Goal: Transaction & Acquisition: Subscribe to service/newsletter

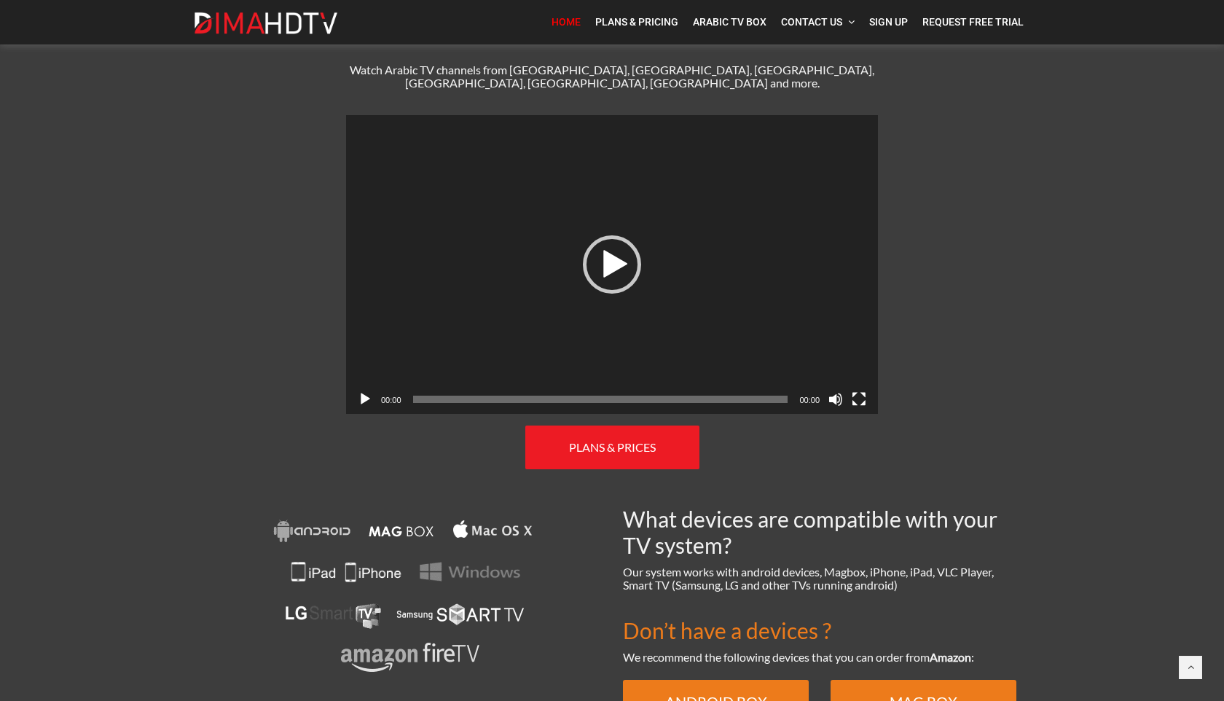
scroll to position [630, 0]
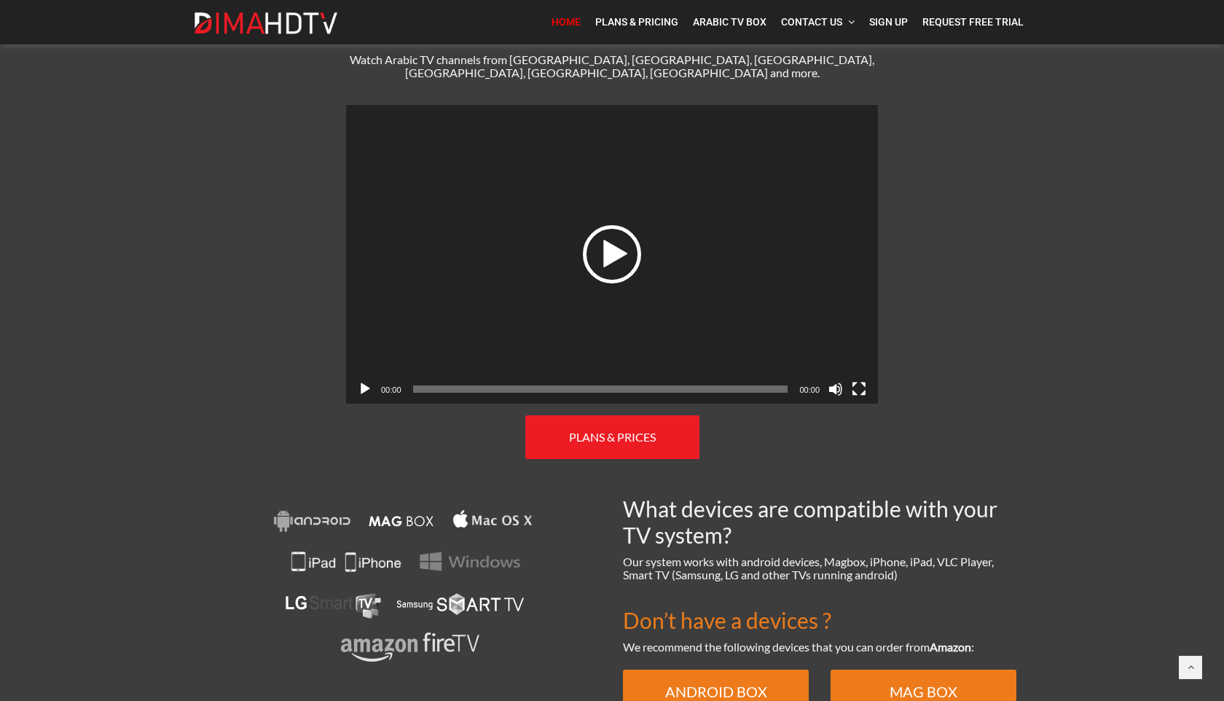
click at [632, 225] on div "Play" at bounding box center [612, 254] width 58 height 58
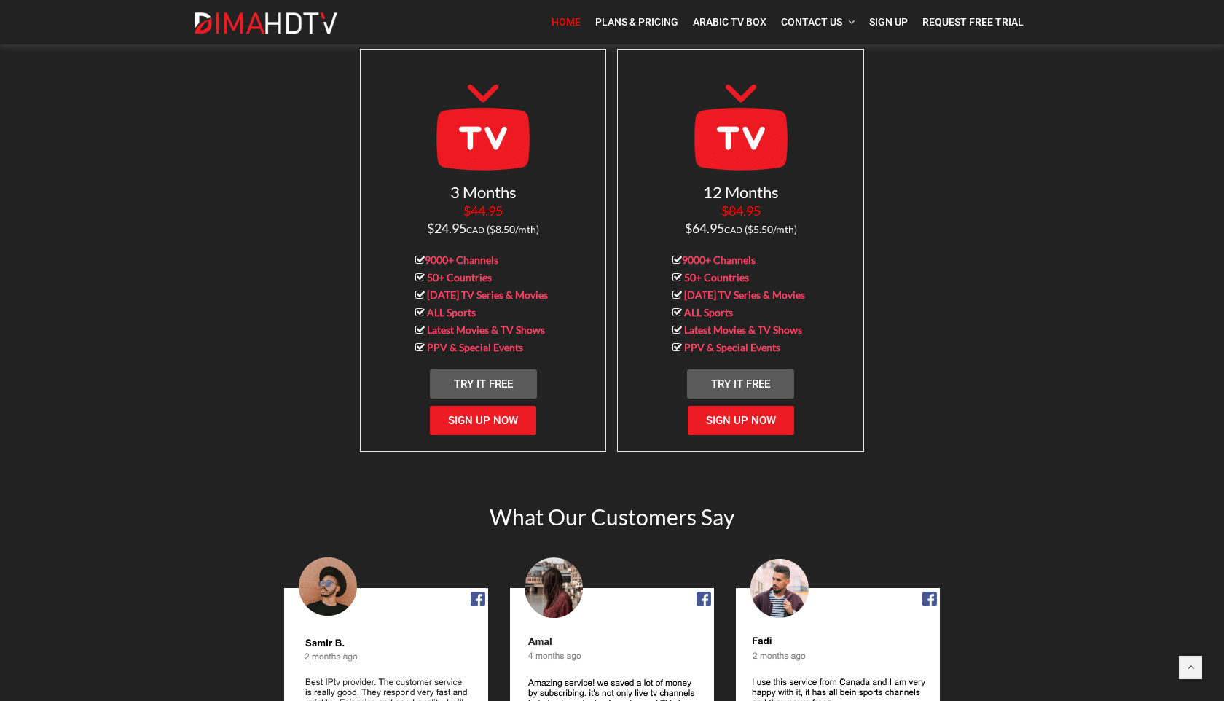
scroll to position [1492, 0]
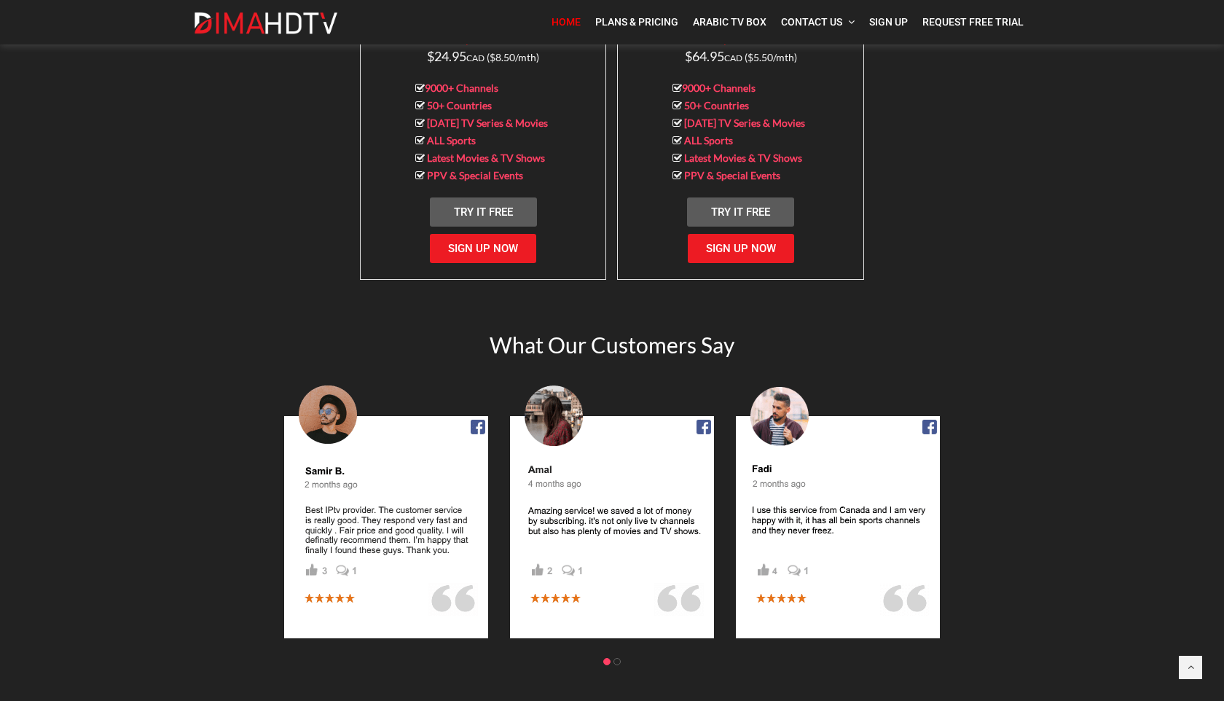
scroll to position [1630, 0]
click at [496, 243] on span "Sign Up Now" at bounding box center [483, 249] width 70 height 13
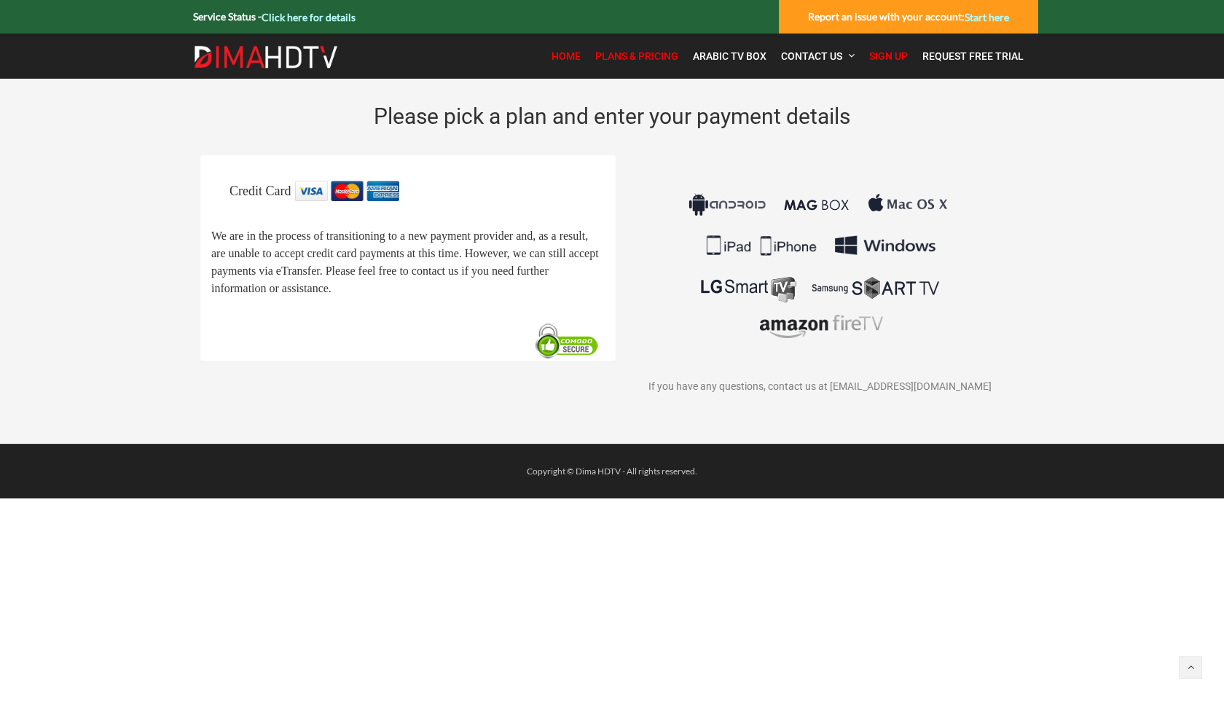
click at [573, 63] on link "Home" at bounding box center [566, 56] width 44 height 31
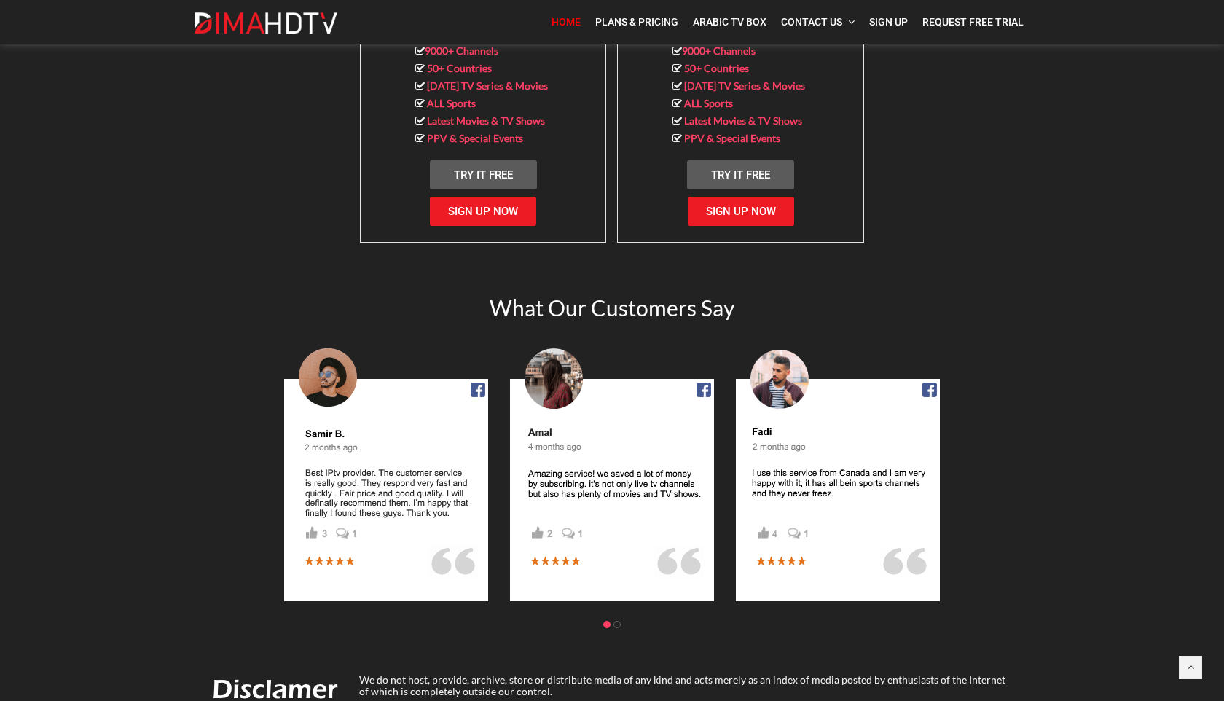
scroll to position [1669, 0]
